Goal: Navigation & Orientation: Find specific page/section

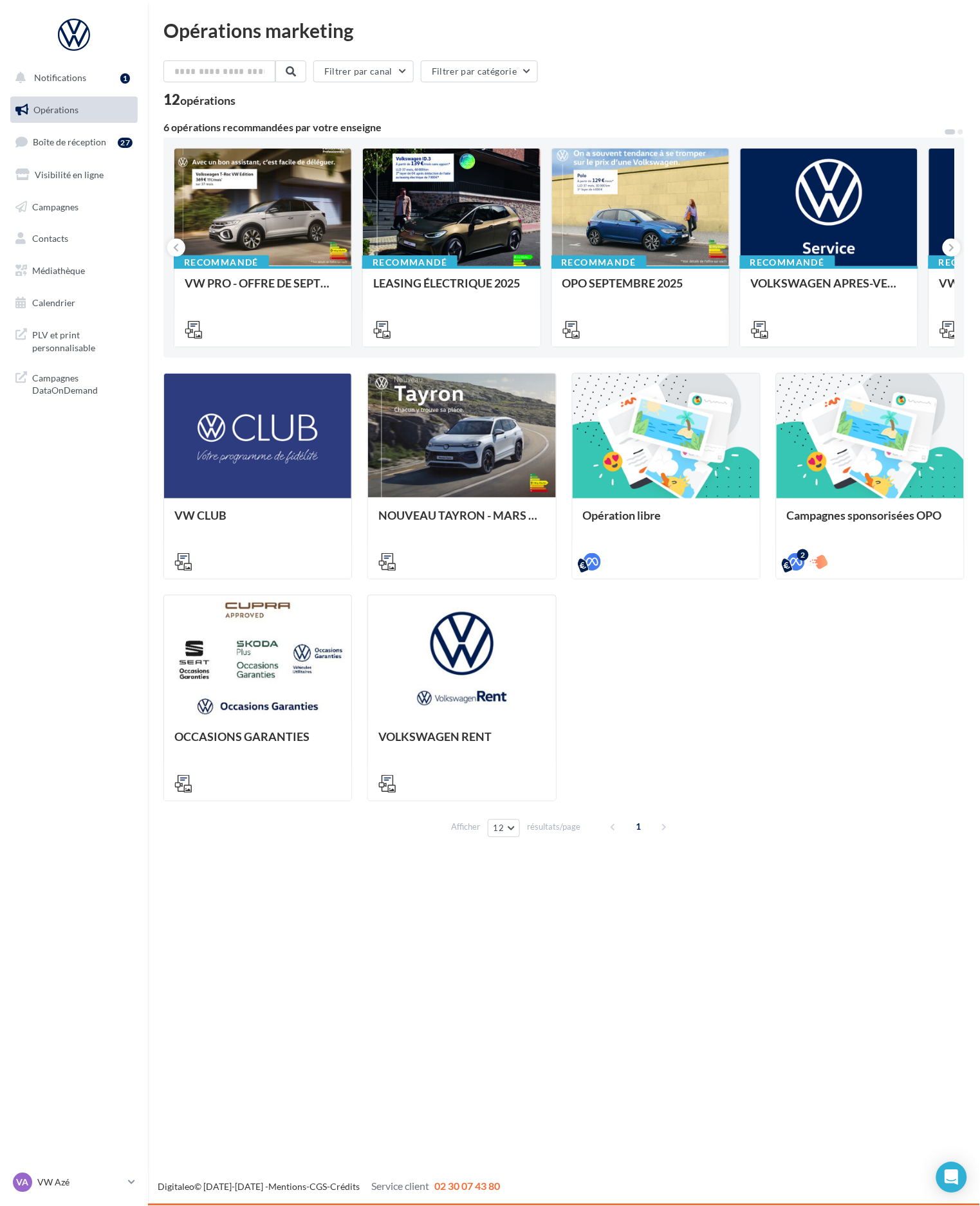
click at [110, 1166] on nav "Notifications 1 Opérations Boîte de réception 27 Visibilité en ligne Campagnes …" at bounding box center [74, 603] width 148 height 1206
click at [113, 1177] on p "VW Azé" at bounding box center [79, 1182] width 85 height 13
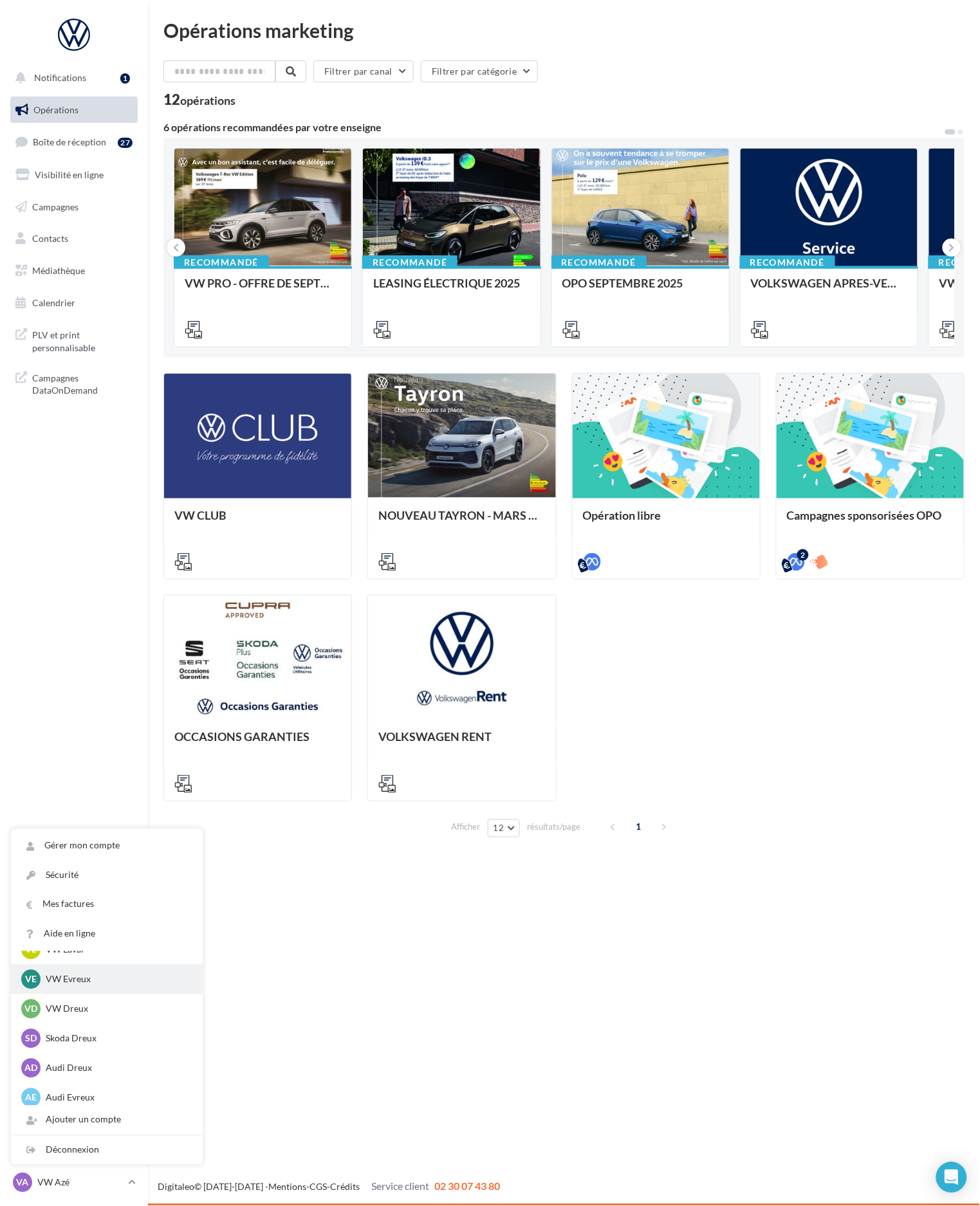
scroll to position [380, 0]
click at [90, 1059] on div "AD Audi Dreux audi-ropo-28100" at bounding box center [107, 1067] width 171 height 20
